Goal: Task Accomplishment & Management: Use online tool/utility

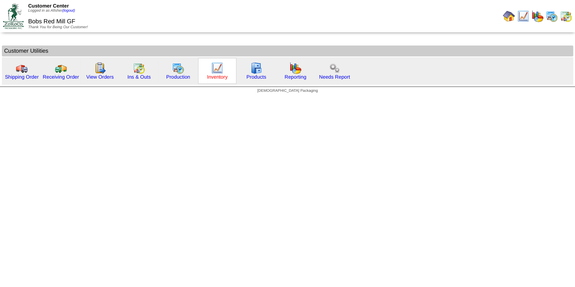
click at [217, 77] on link "Inventory" at bounding box center [217, 77] width 21 height 6
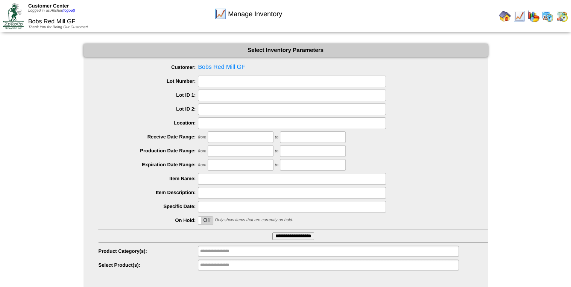
click at [307, 234] on input "**********" at bounding box center [293, 236] width 42 height 8
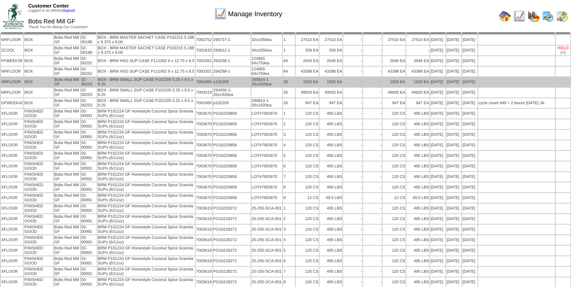
scroll to position [90, 0]
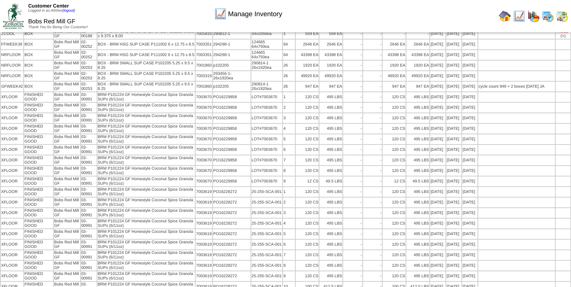
click at [507, 13] on img at bounding box center [505, 16] width 12 height 12
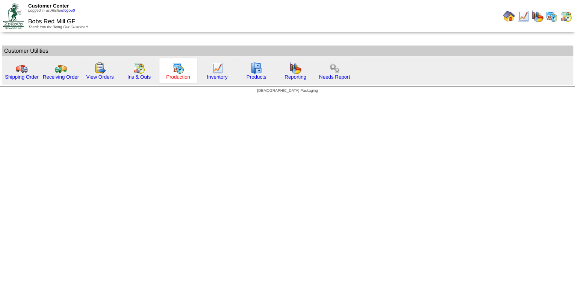
click at [181, 76] on link "Production" at bounding box center [178, 77] width 24 height 6
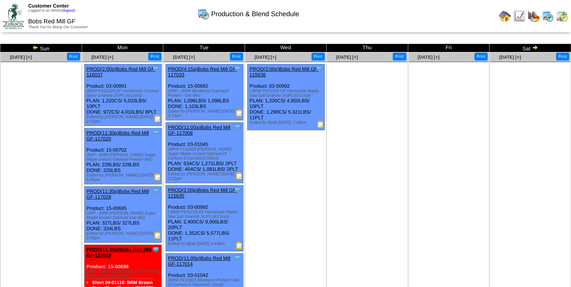
click at [156, 118] on img at bounding box center [158, 119] width 8 height 8
click at [238, 178] on img at bounding box center [239, 176] width 8 height 8
click at [240, 243] on img at bounding box center [239, 245] width 8 height 8
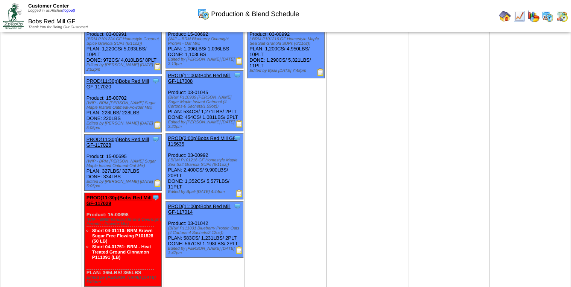
scroll to position [60, 0]
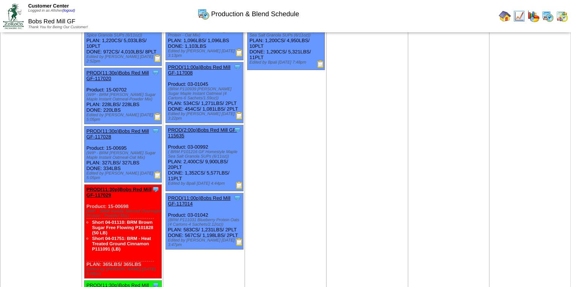
click at [240, 184] on img at bounding box center [239, 185] width 8 height 8
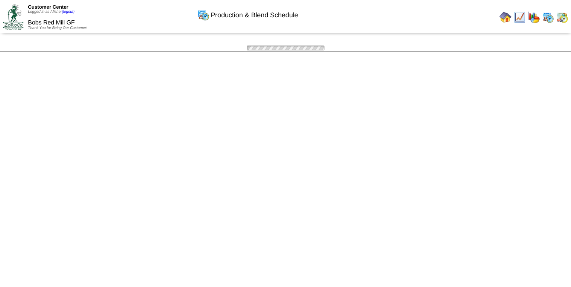
scroll to position [60, 0]
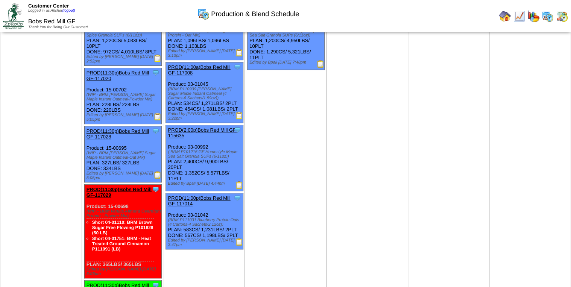
click at [239, 241] on img at bounding box center [239, 242] width 8 height 8
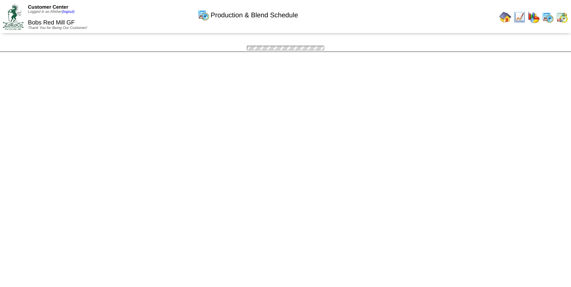
scroll to position [60, 0]
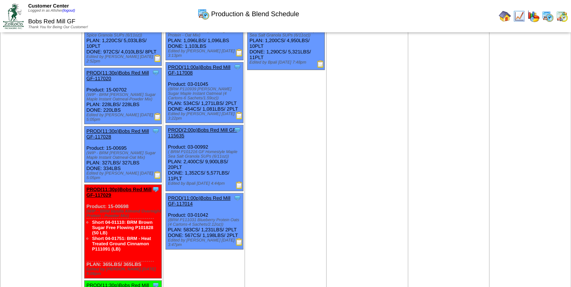
click at [321, 64] on img at bounding box center [321, 64] width 8 height 8
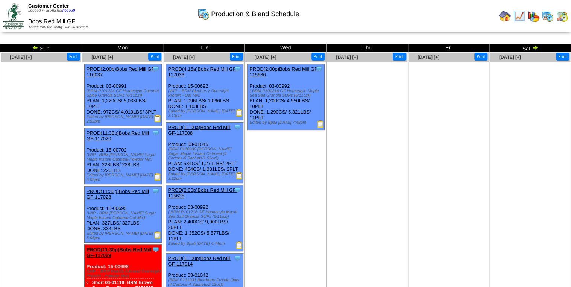
click at [156, 117] on img at bounding box center [158, 119] width 8 height 8
click at [238, 177] on img at bounding box center [239, 176] width 8 height 8
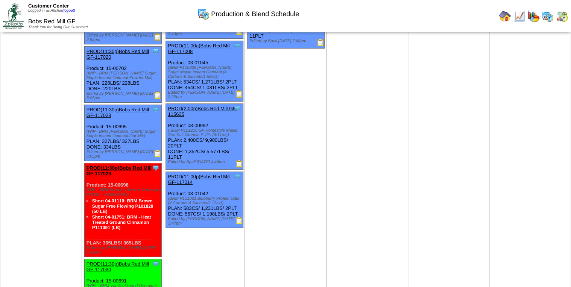
scroll to position [90, 0]
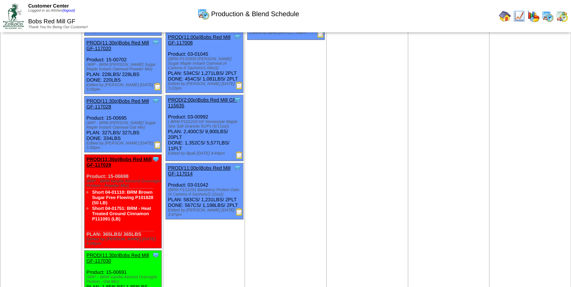
click at [239, 155] on img at bounding box center [239, 155] width 8 height 8
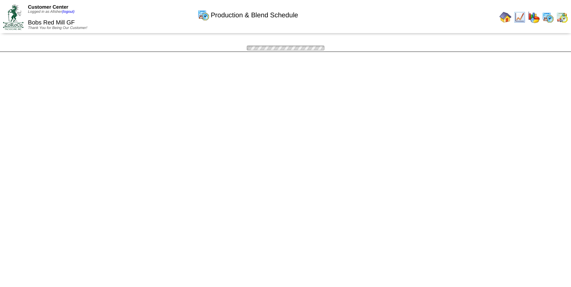
scroll to position [90, 0]
